Goal: Check status

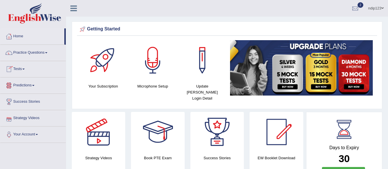
click at [22, 68] on link "Tests" at bounding box center [33, 68] width 66 height 14
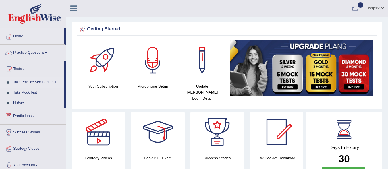
click at [33, 82] on link "Take Practice Sectional Test" at bounding box center [38, 82] width 54 height 10
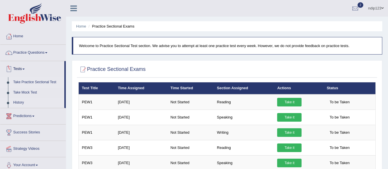
click at [18, 104] on link "History" at bounding box center [38, 103] width 54 height 10
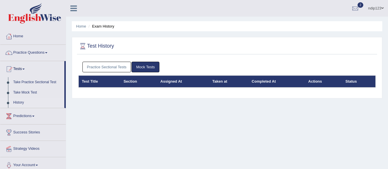
click at [88, 67] on link "Practice Sectional Tests" at bounding box center [106, 67] width 49 height 11
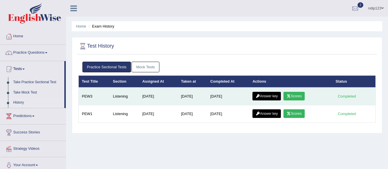
click at [301, 97] on link "Scores" at bounding box center [294, 96] width 21 height 9
